Goal: Find contact information: Find contact information

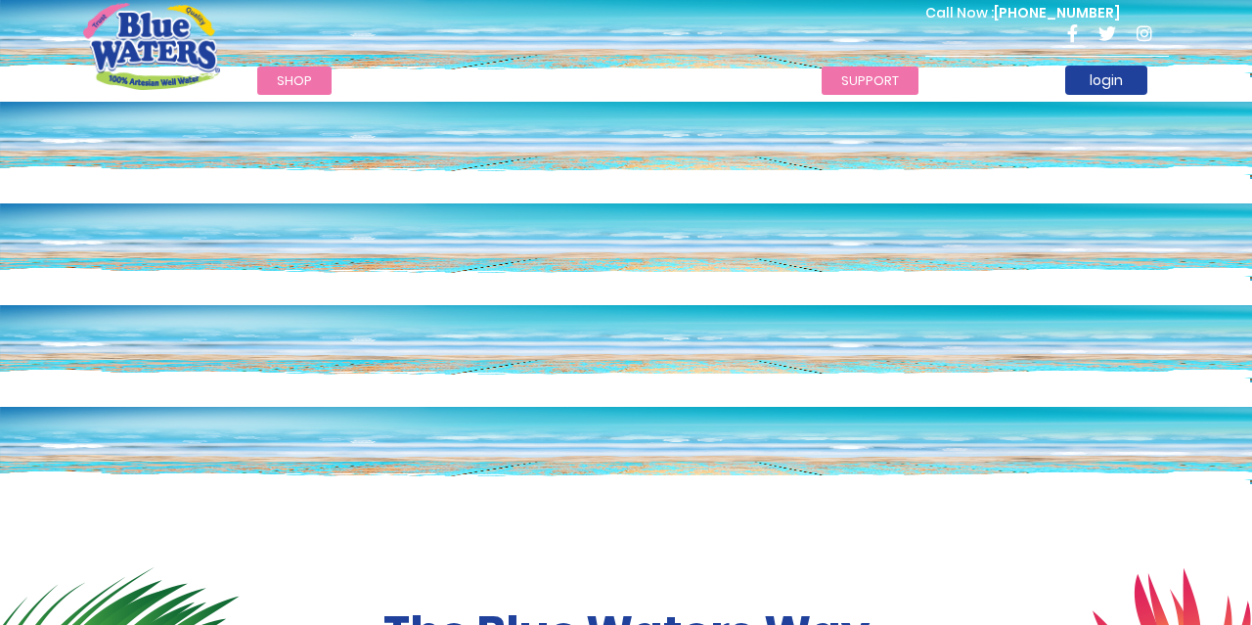
click at [873, 75] on link "support" at bounding box center [870, 81] width 97 height 28
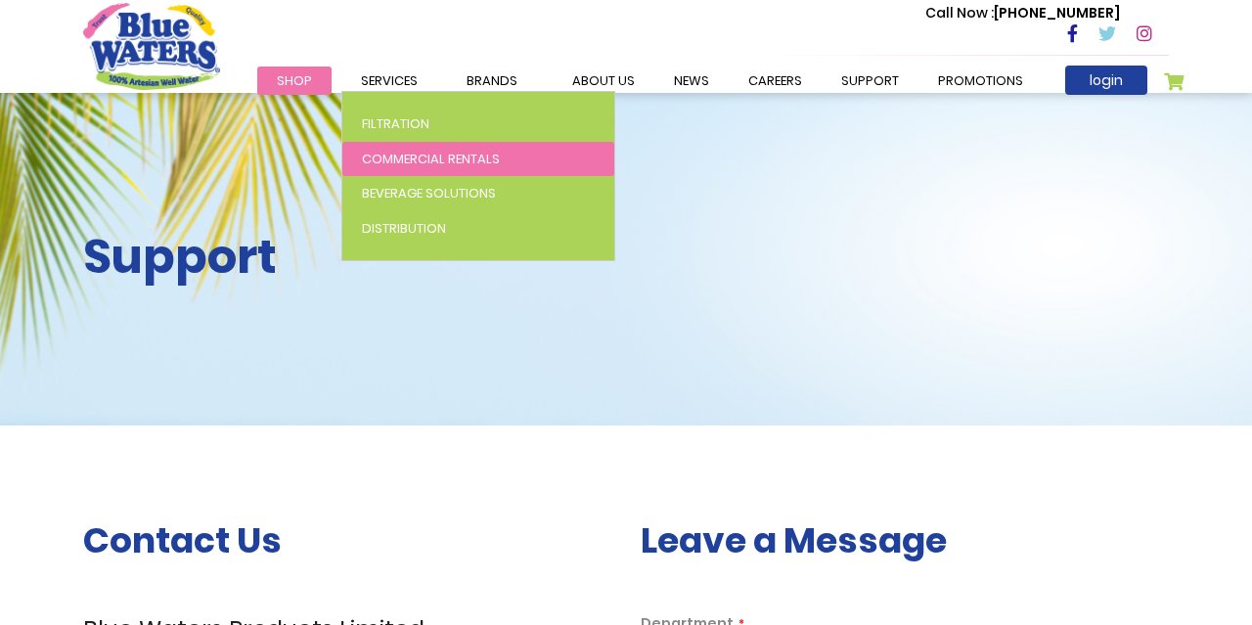
click at [435, 168] on link "Commercial Rentals" at bounding box center [478, 159] width 272 height 35
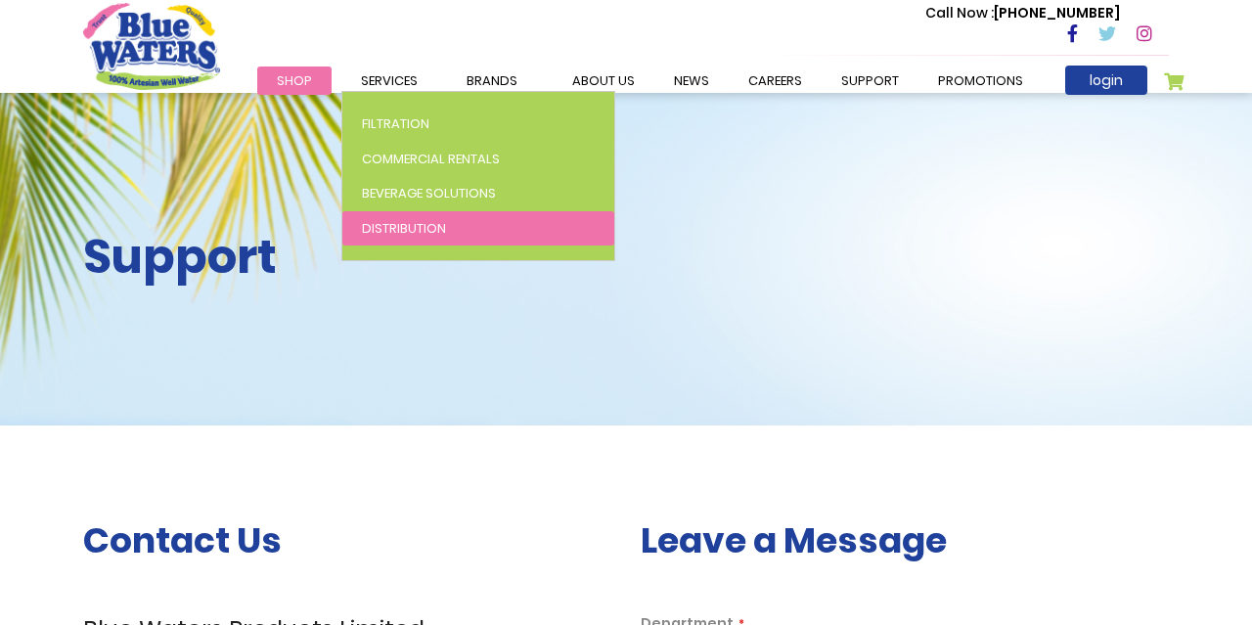
click at [410, 226] on span "Distribution" at bounding box center [404, 228] width 84 height 19
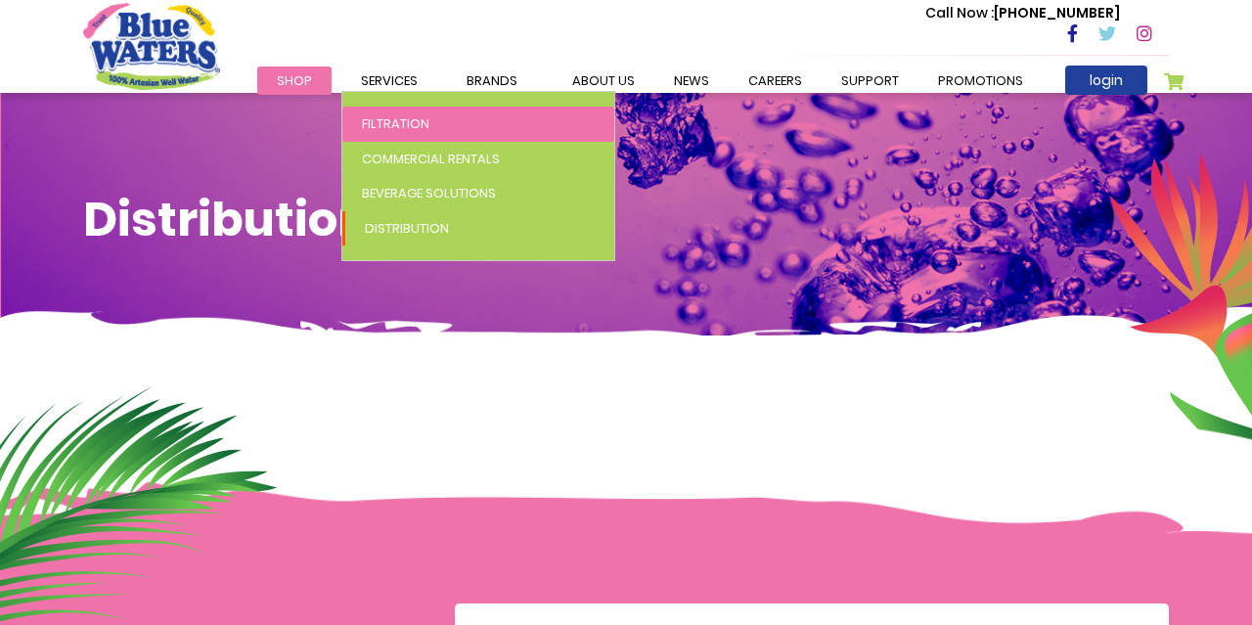
click at [383, 113] on link "Filtration" at bounding box center [478, 124] width 272 height 35
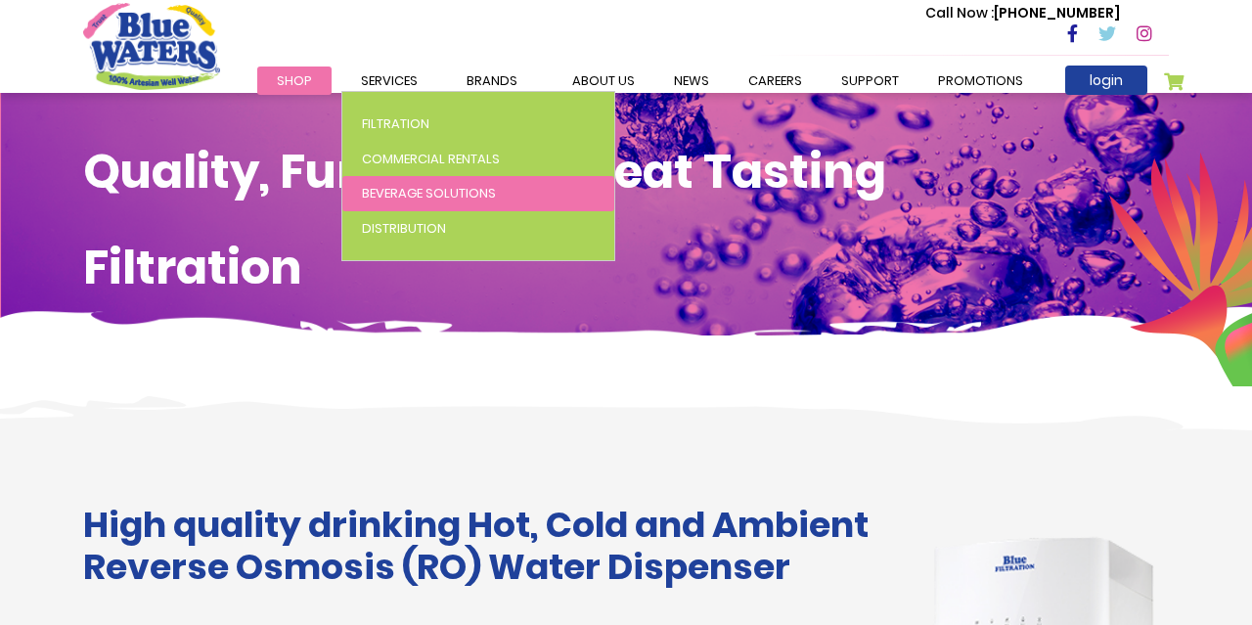
click at [412, 190] on span "Beverage Solutions" at bounding box center [429, 193] width 134 height 19
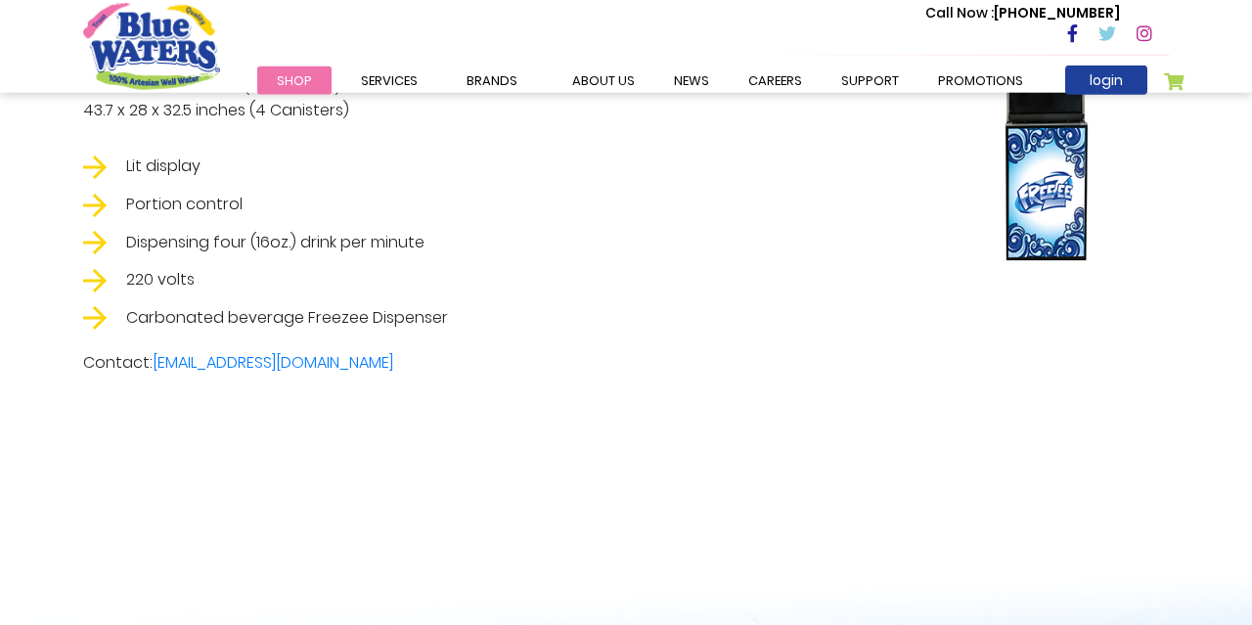
scroll to position [3171, 0]
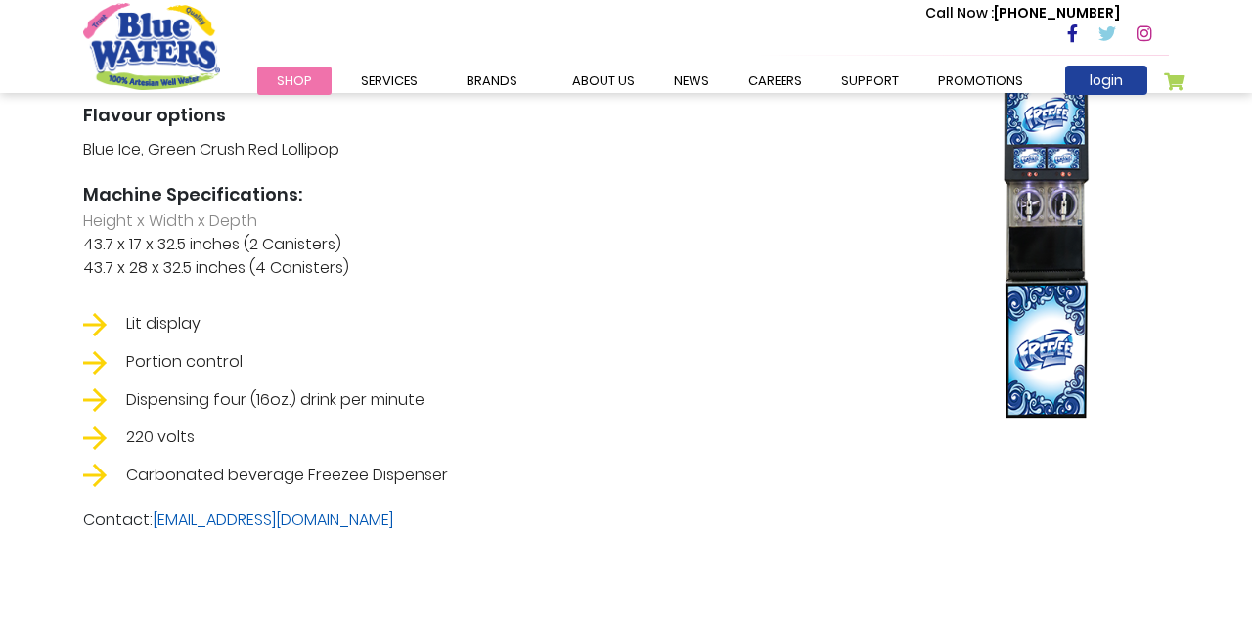
click at [181, 531] on link "customerservice@bluewaterstt.com" at bounding box center [273, 520] width 241 height 23
drag, startPoint x: 437, startPoint y: 533, endPoint x: 156, endPoint y: 542, distance: 281.9
click at [156, 532] on p "Contact: customerservice@bluewaterstt.com" at bounding box center [626, 520] width 1086 height 23
copy link "[EMAIL_ADDRESS][DOMAIN_NAME]"
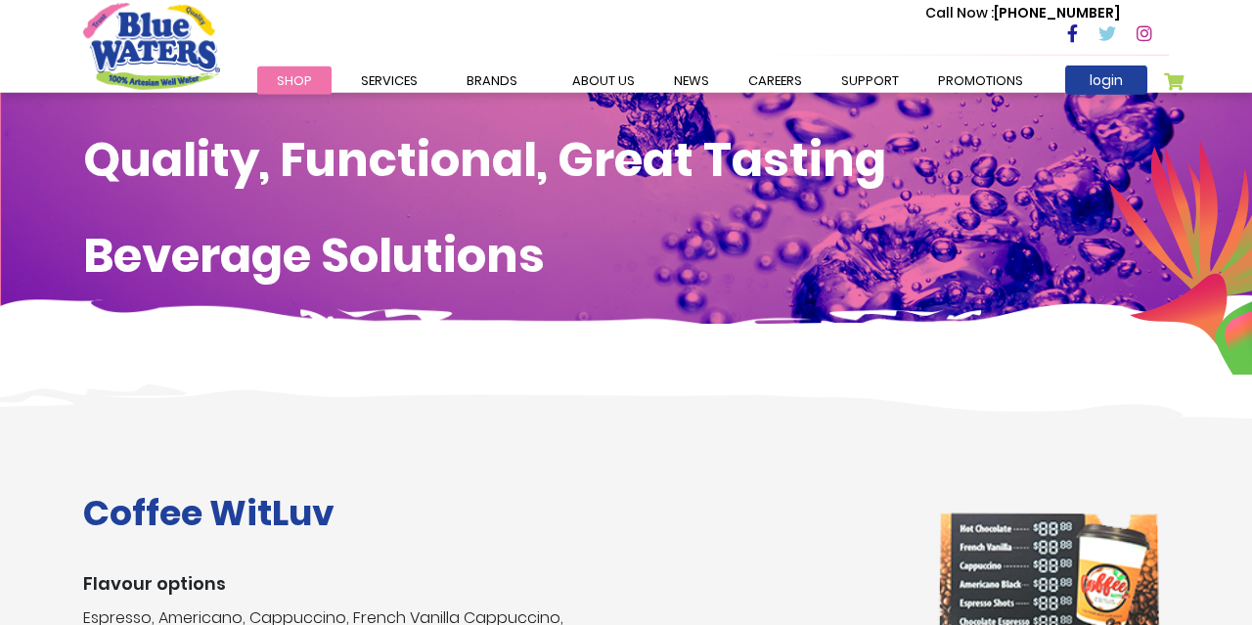
scroll to position [0, 0]
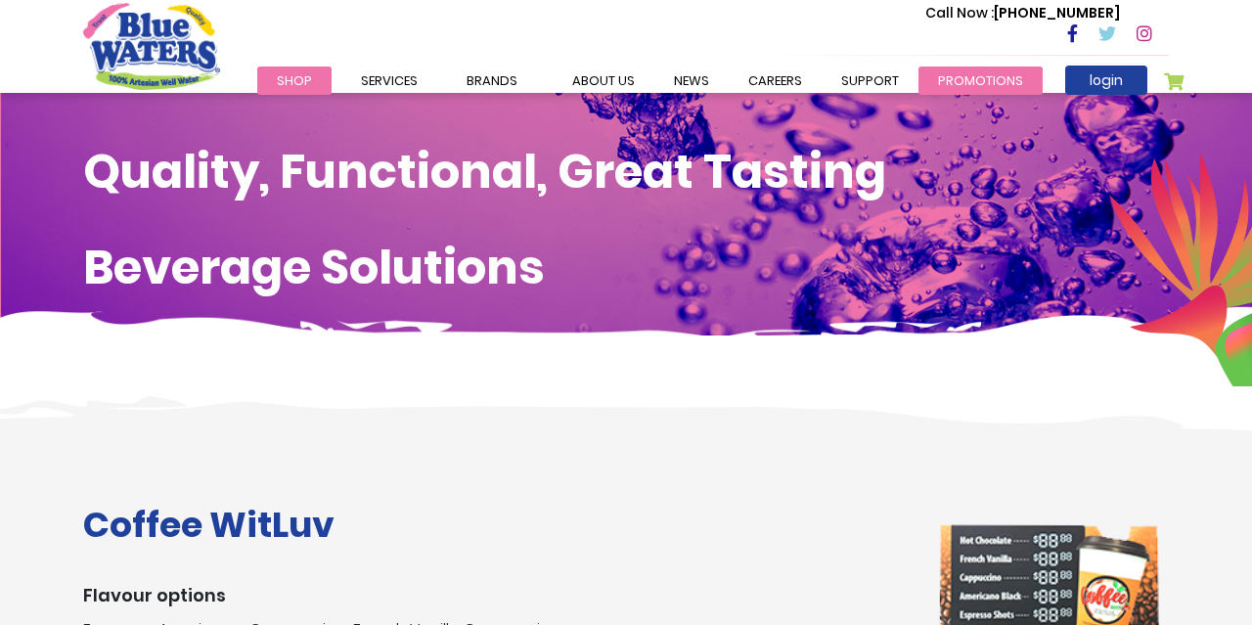
click at [970, 85] on link "Promotions" at bounding box center [981, 81] width 124 height 28
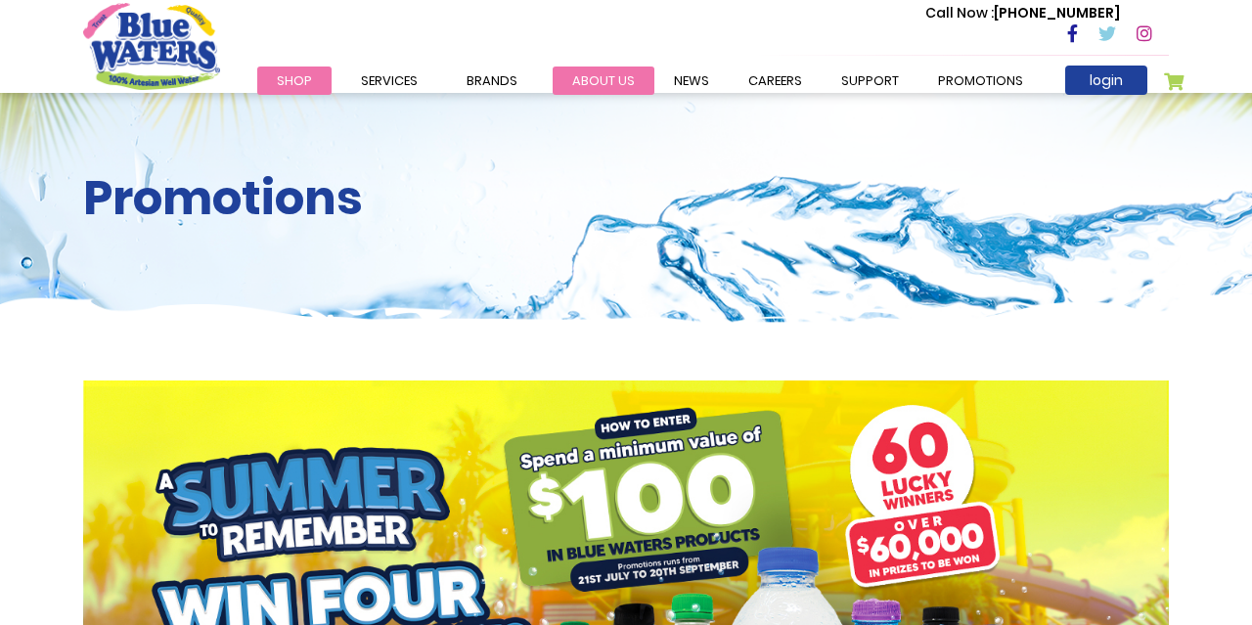
click at [584, 85] on link "about us" at bounding box center [604, 81] width 102 height 28
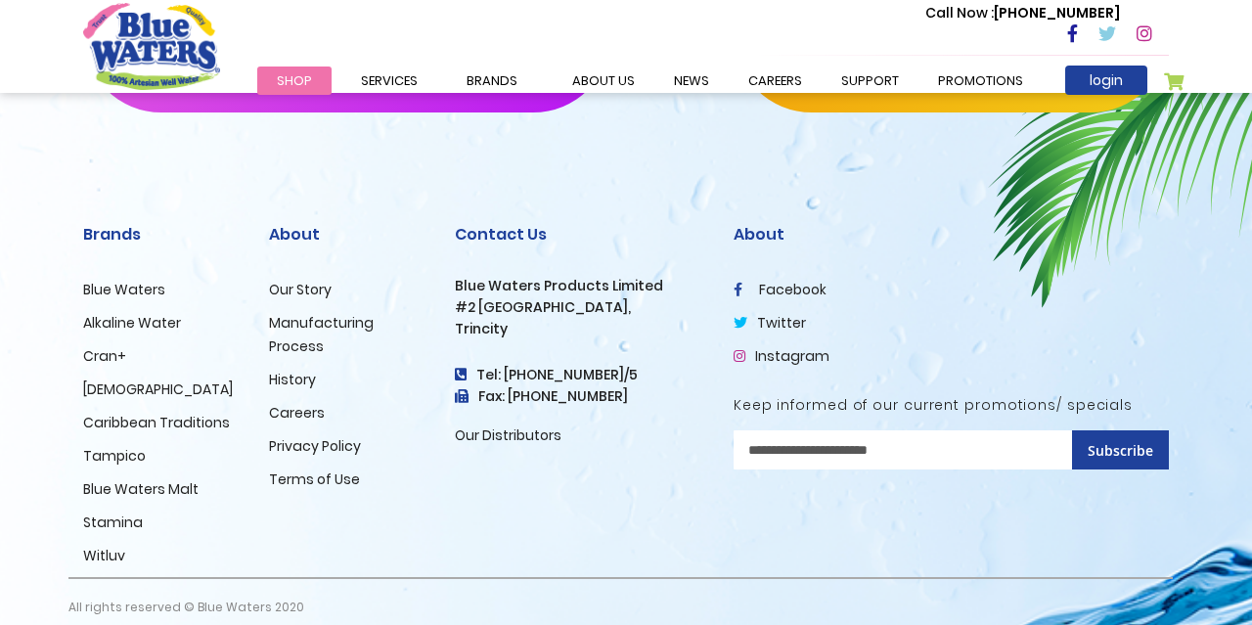
scroll to position [4896, 0]
